Goal: Task Accomplishment & Management: Complete application form

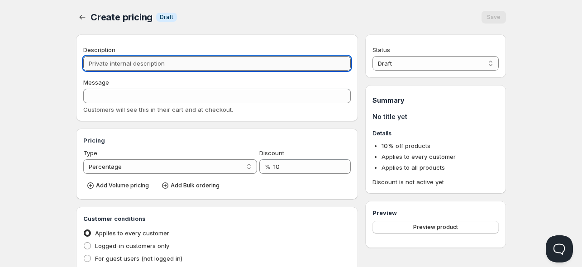
click at [178, 66] on input "Description" at bounding box center [216, 63] width 267 height 14
type input "y"
type input "Y"
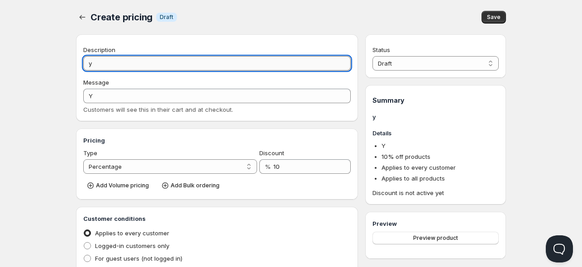
type input "yy"
type input "YY"
type input "yyi"
type input "YYI"
type input "yyiy"
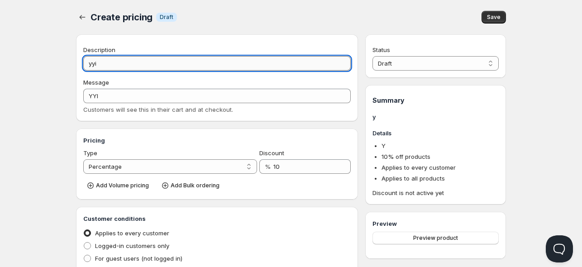
type input "YYIY"
type input "yyiyo"
type input "YYIYO"
type input "yyiyoy"
type input "YYIYOY"
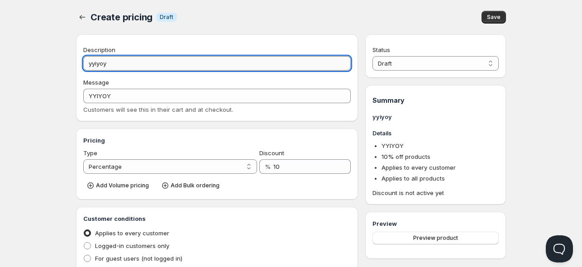
type input "yyiyoyo"
type input "YYIYOYO"
type input "yyiyoyoy"
type input "YYIYOYOY"
type input "yyiyoyoyo"
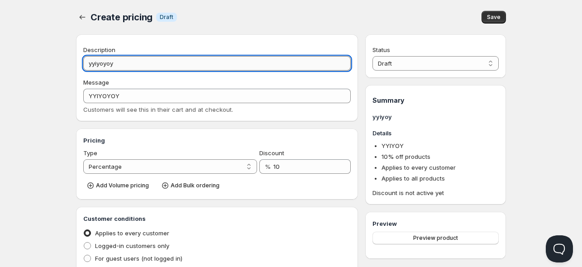
type input "YYIYOYOYO"
type input "yyiyoyoyo"
click at [392, 61] on select "Draft Active" at bounding box center [435, 63] width 126 height 14
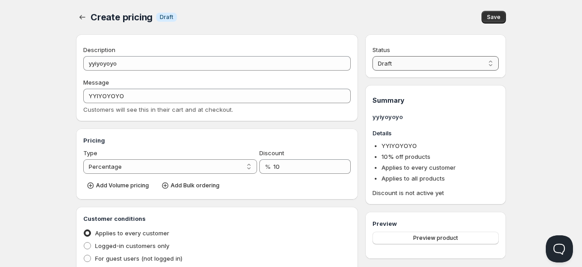
select select "1"
click at [372, 56] on select "Draft Active" at bounding box center [435, 63] width 126 height 14
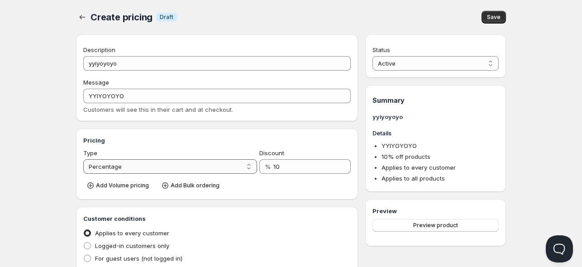
click at [210, 166] on select "Percentage Absolute" at bounding box center [170, 166] width 174 height 14
click at [83, 159] on select "Percentage Absolute" at bounding box center [170, 166] width 174 height 14
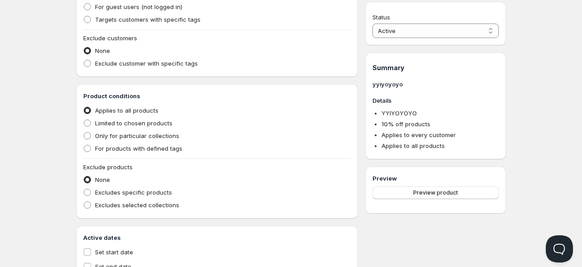
scroll to position [288, 0]
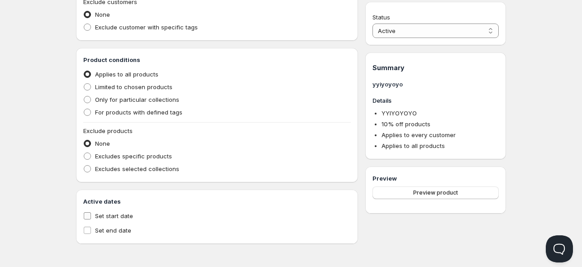
click at [116, 215] on span "Set start date" at bounding box center [114, 215] width 38 height 7
click at [91, 215] on input "Set start date" at bounding box center [87, 215] width 7 height 7
checkbox input "true"
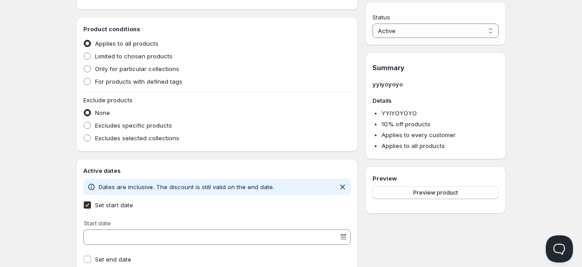
scroll to position [347, 0]
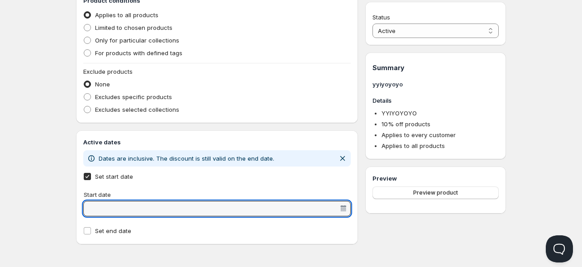
click at [217, 206] on input "Start date" at bounding box center [212, 208] width 253 height 14
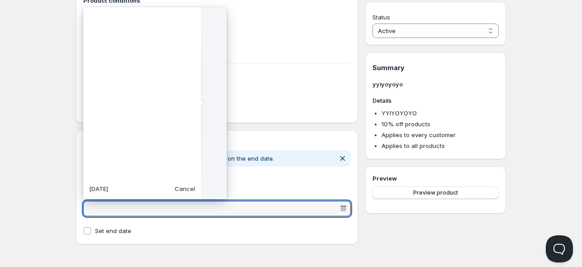
scroll to position [226149, 0]
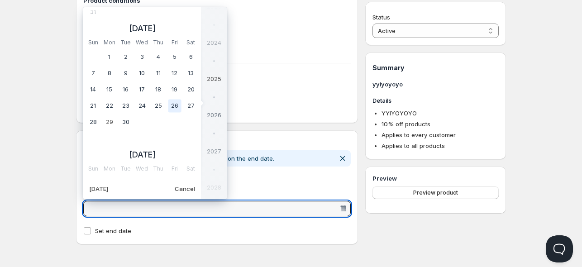
click at [176, 104] on td "26" at bounding box center [174, 106] width 16 height 16
type vaadin-date-picker "[DATE]"
type input "[DATE]"
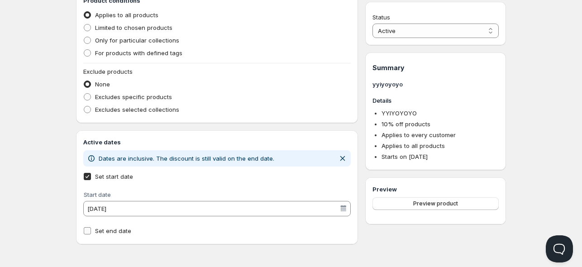
click at [114, 232] on span "Set end date" at bounding box center [113, 230] width 36 height 7
click at [91, 232] on input "Set end date" at bounding box center [87, 230] width 7 height 7
checkbox input "true"
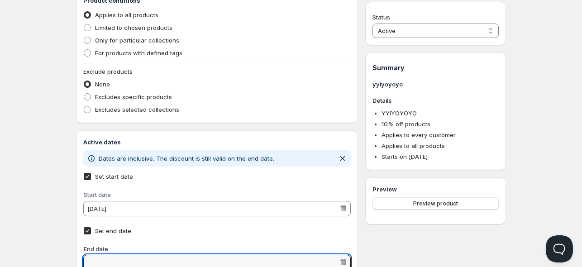
click at [132, 257] on input "End date" at bounding box center [212, 262] width 253 height 14
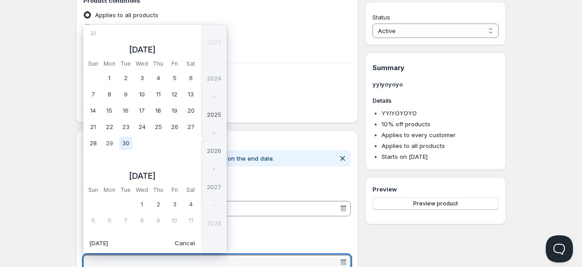
click at [119, 142] on td "30" at bounding box center [126, 143] width 16 height 16
type vaadin-date-picker "[DATE]"
type input "[DATE]"
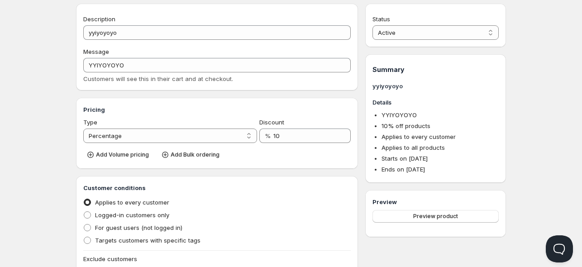
scroll to position [0, 0]
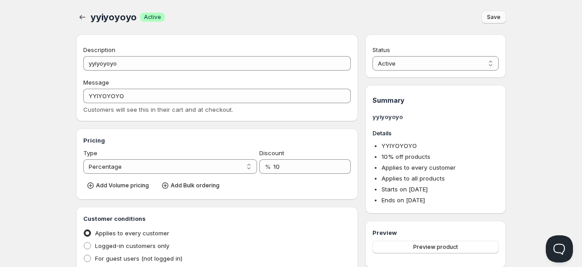
click at [493, 17] on span "Save" at bounding box center [494, 17] width 14 height 7
click at [82, 18] on icon "button" at bounding box center [82, 17] width 9 height 9
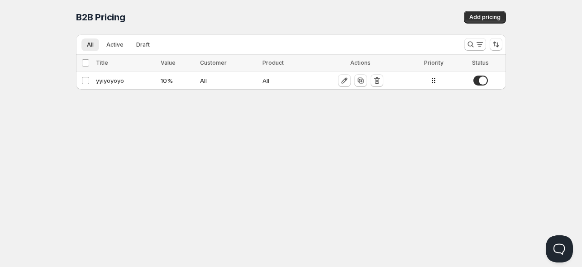
click at [436, 59] on span "Priority" at bounding box center [433, 62] width 19 height 7
copy span "Priority"
click at [485, 65] on span "Status" at bounding box center [480, 62] width 17 height 7
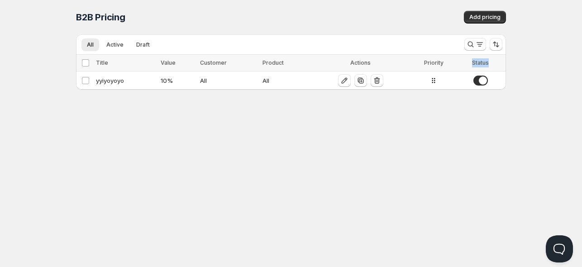
copy span "Status"
